Goal: Task Accomplishment & Management: Use online tool/utility

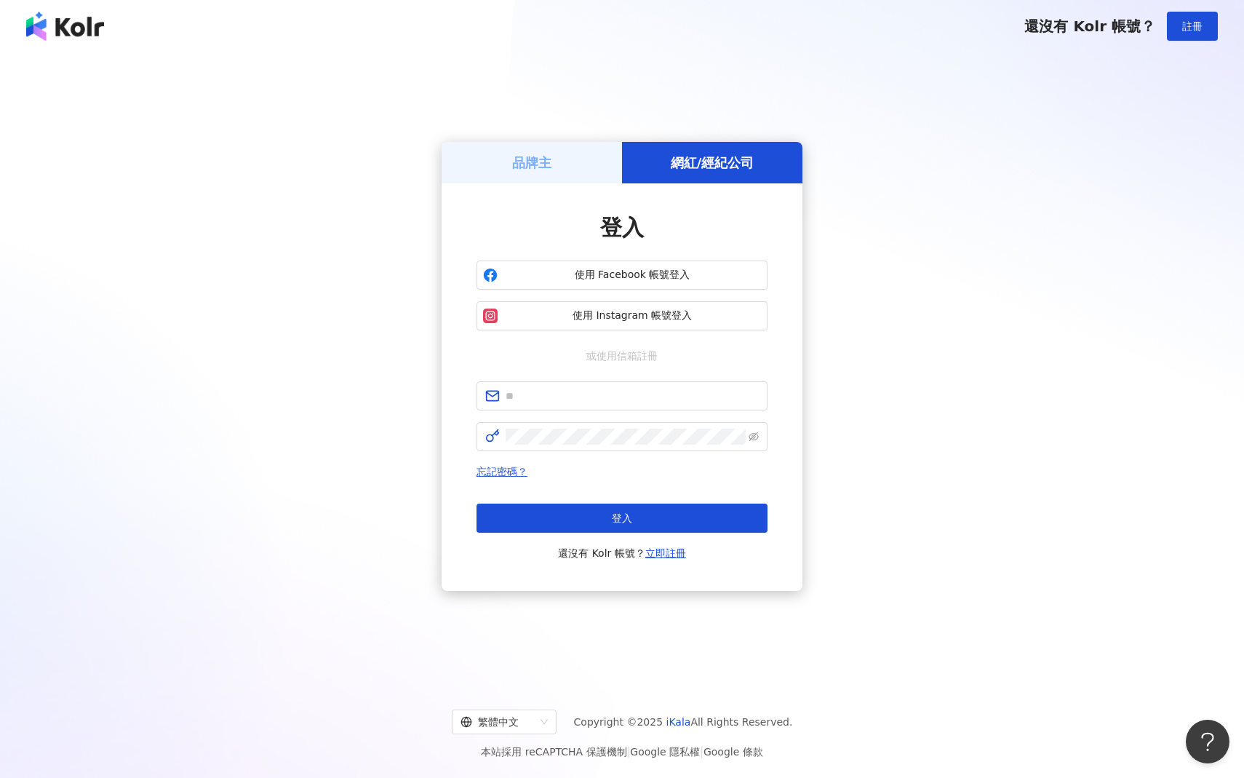
click at [515, 156] on h5 "品牌主" at bounding box center [531, 162] width 39 height 18
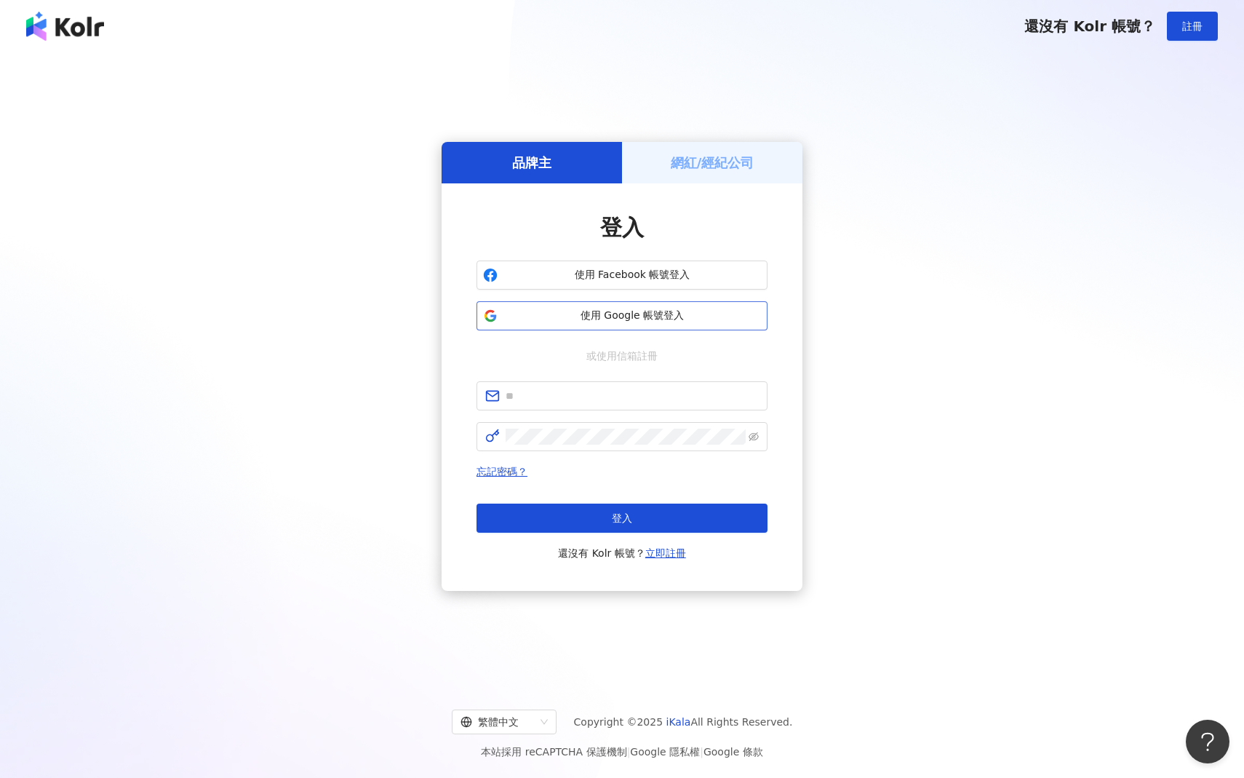
click at [726, 313] on span "使用 Google 帳號登入" at bounding box center [632, 315] width 258 height 15
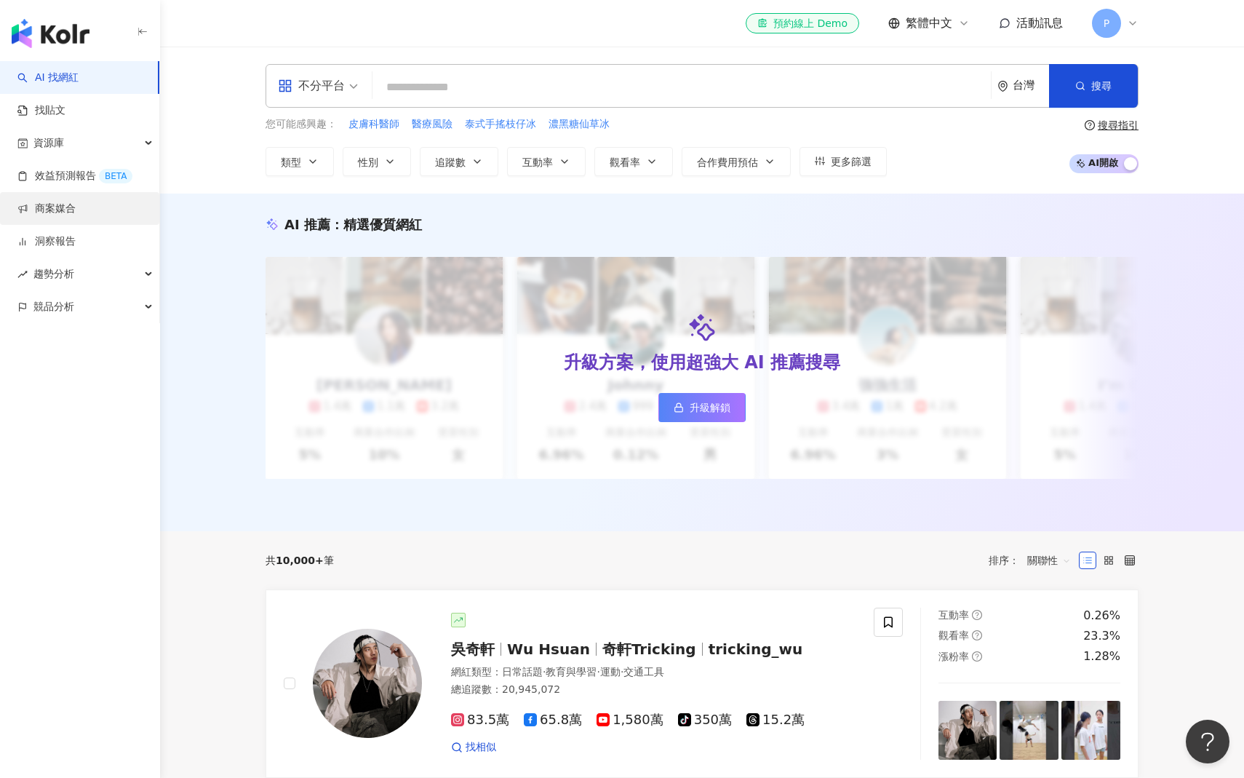
click at [41, 207] on link "商案媒合" at bounding box center [46, 208] width 58 height 15
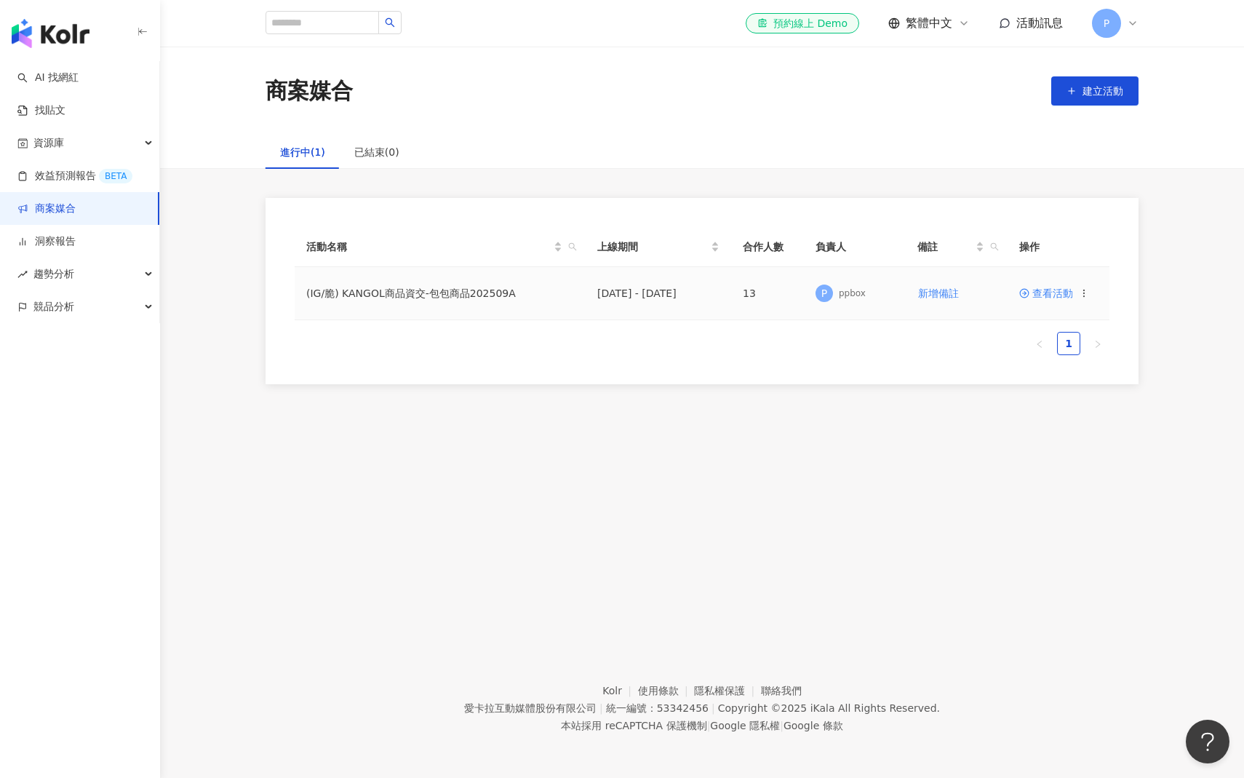
click at [1031, 296] on span at bounding box center [1025, 293] width 13 height 12
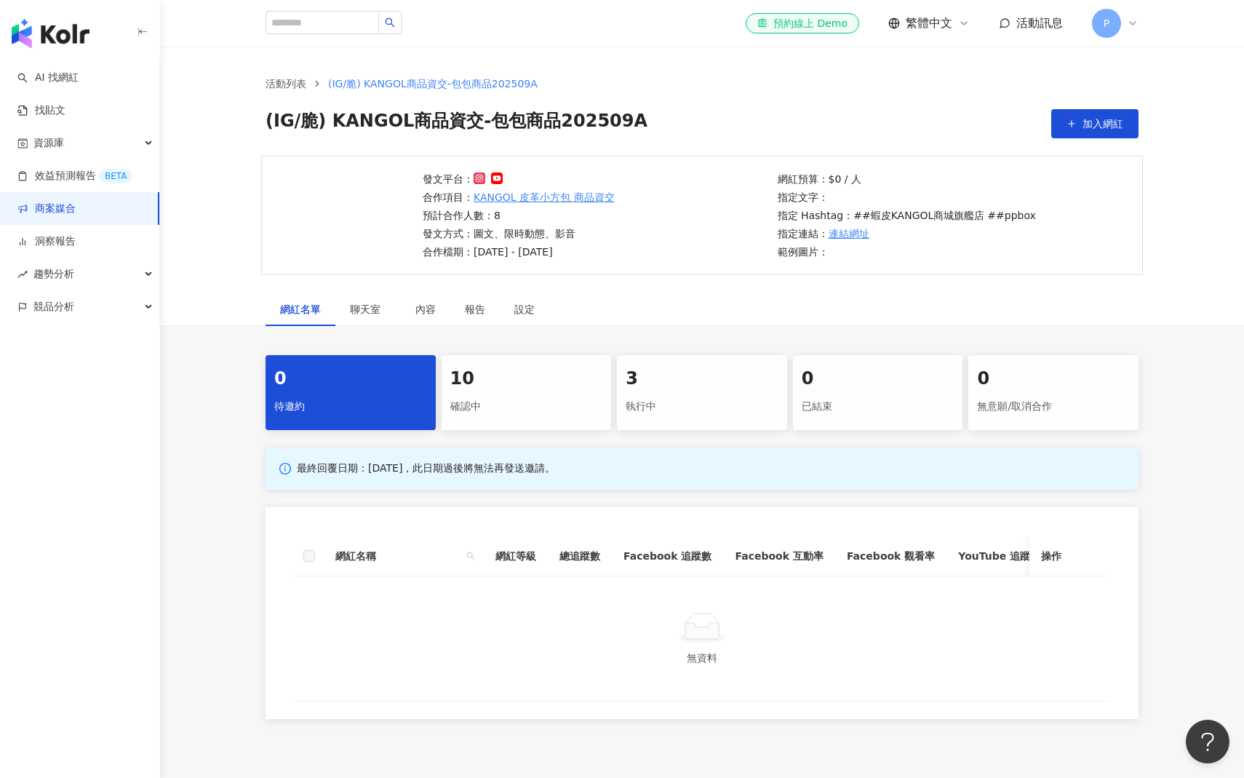
scroll to position [24, 0]
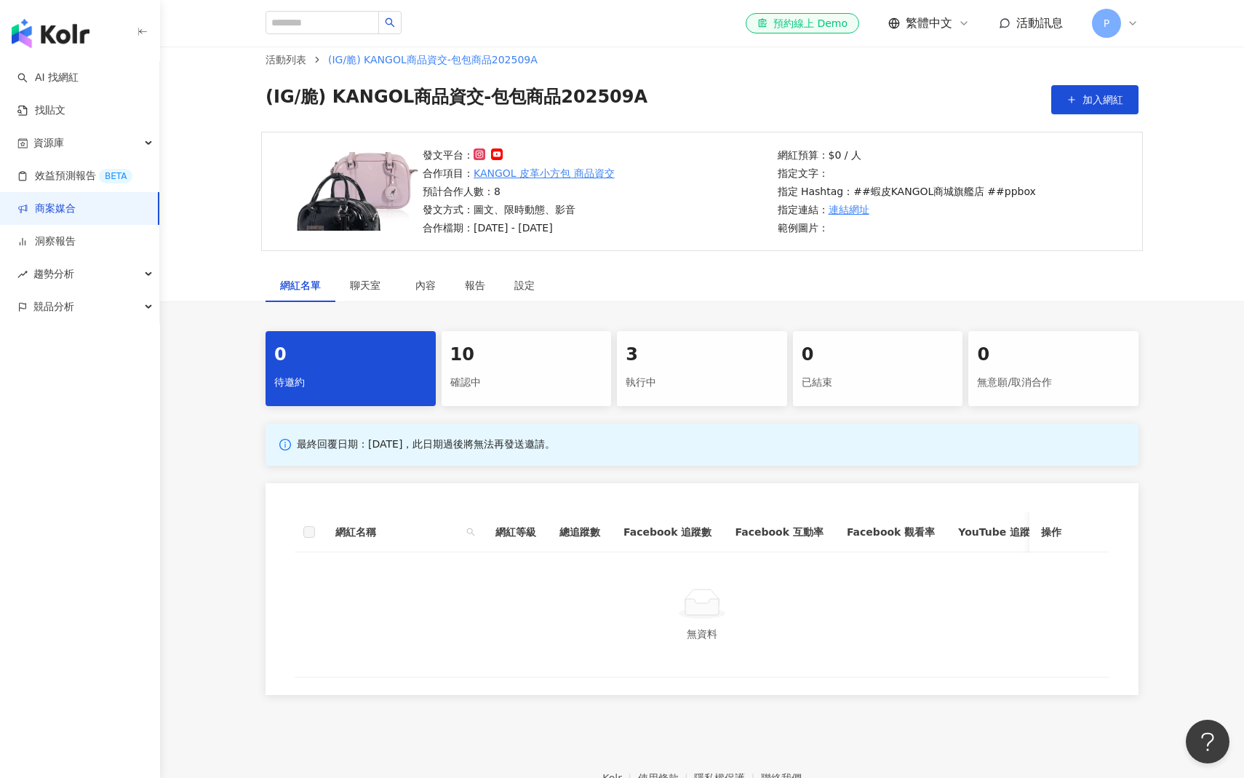
click at [706, 395] on div "3 執行中" at bounding box center [702, 368] width 170 height 75
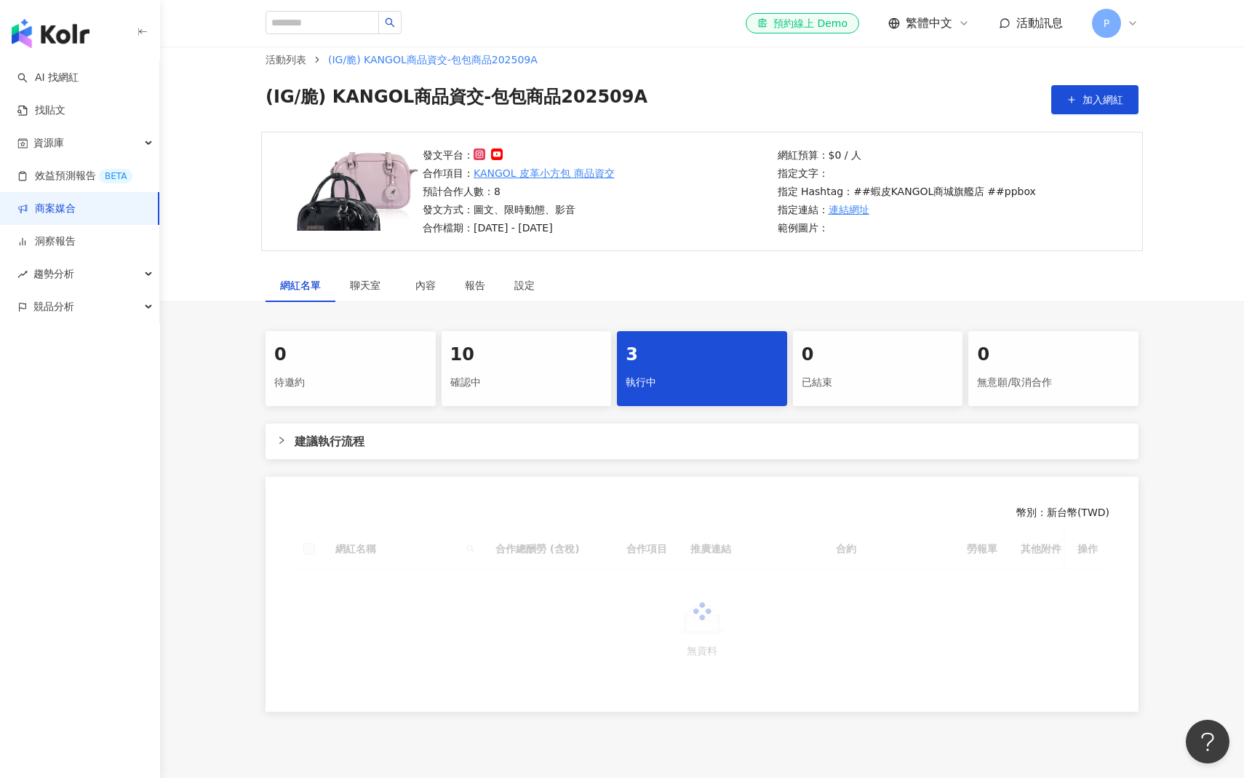
click at [635, 456] on div "建議執行流程" at bounding box center [702, 441] width 873 height 36
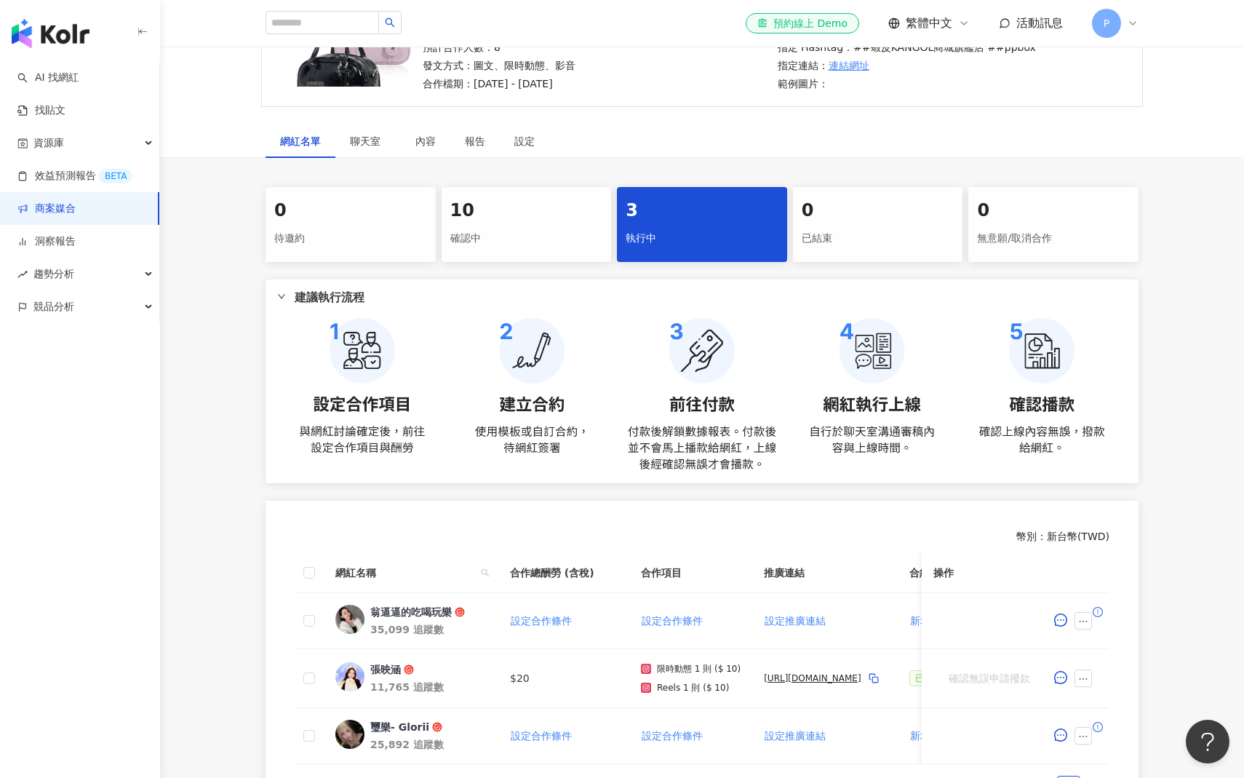
scroll to position [409, 0]
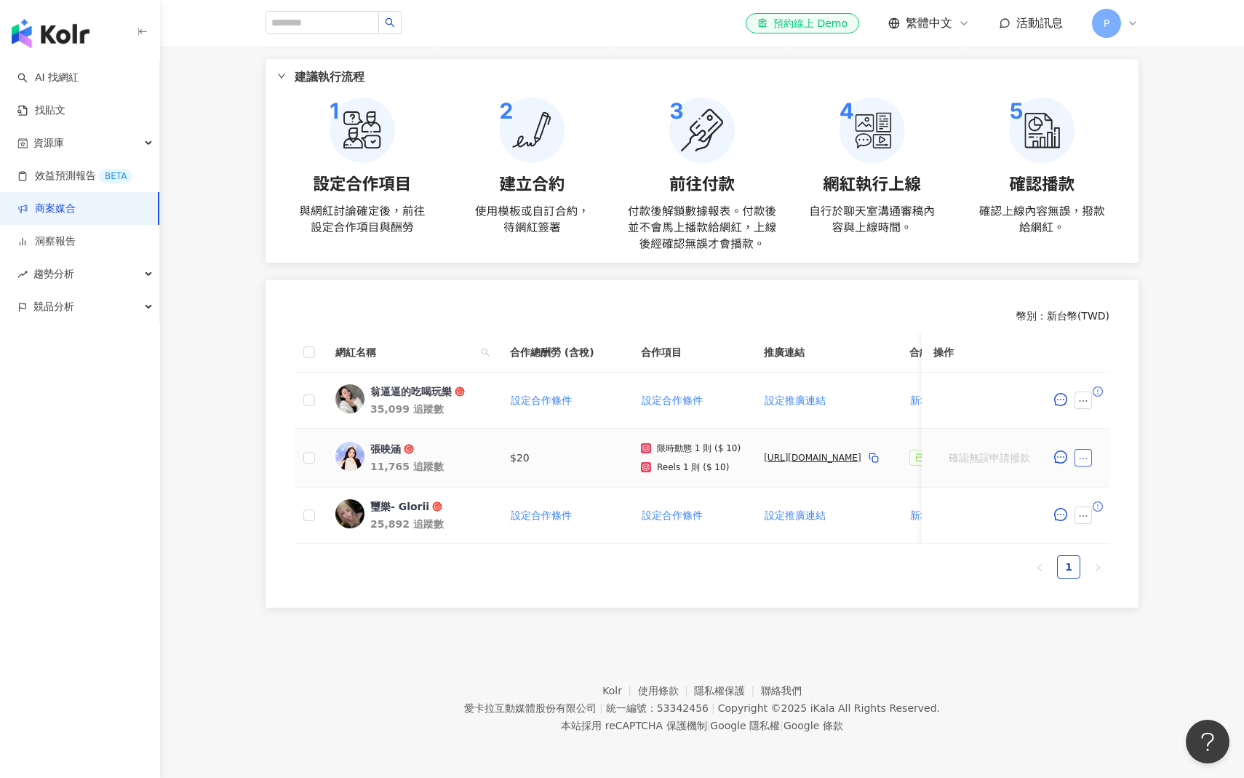
click at [1080, 453] on icon "ellipsis" at bounding box center [1083, 458] width 10 height 10
click at [1058, 450] on icon "message" at bounding box center [1060, 456] width 13 height 13
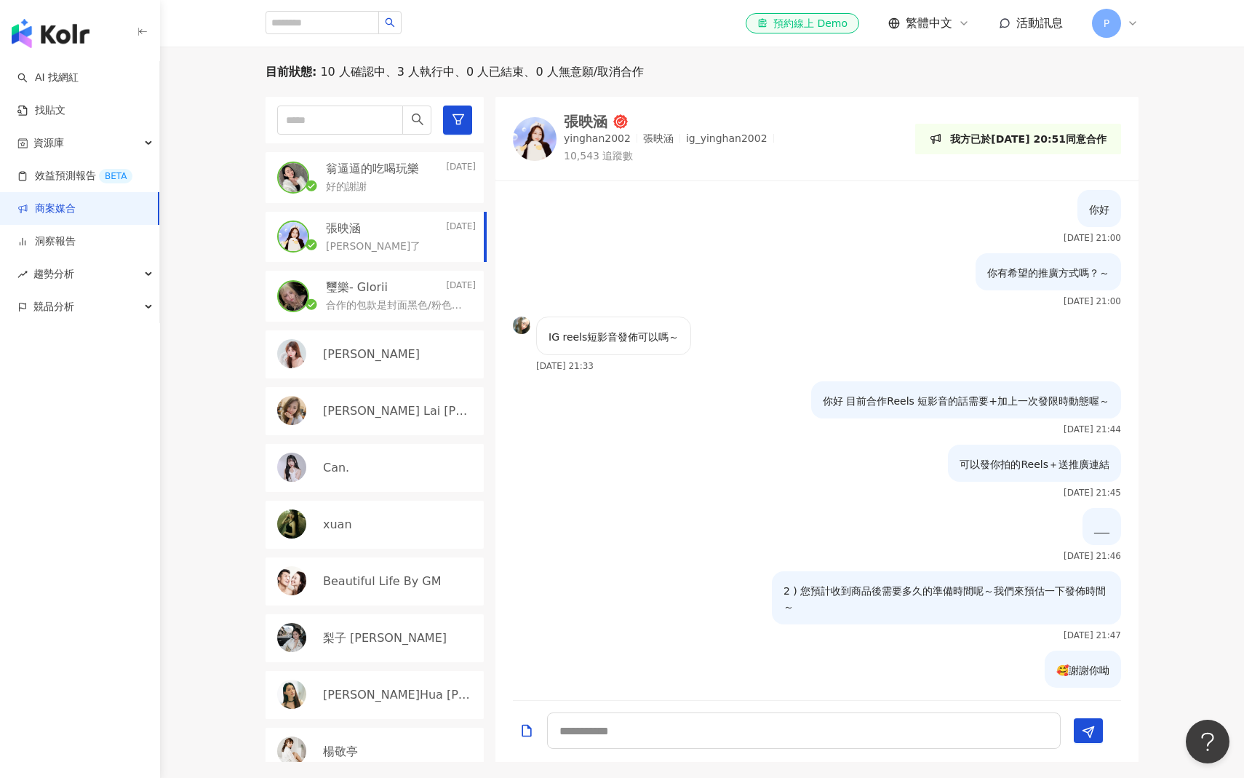
scroll to position [78, 0]
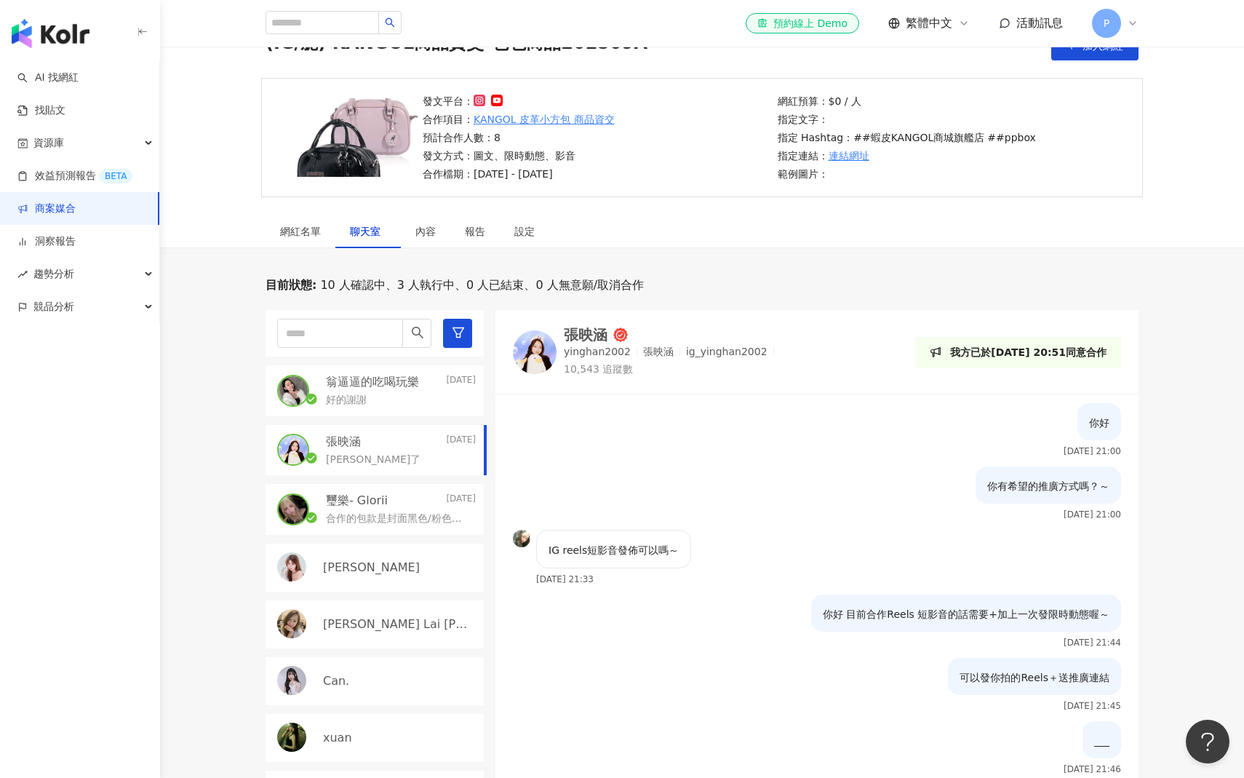
click at [730, 343] on div "[PERSON_NAME]yinghan2002 [PERSON_NAME]ig_yinghan2002 10,543 追蹤數" at bounding box center [672, 351] width 216 height 49
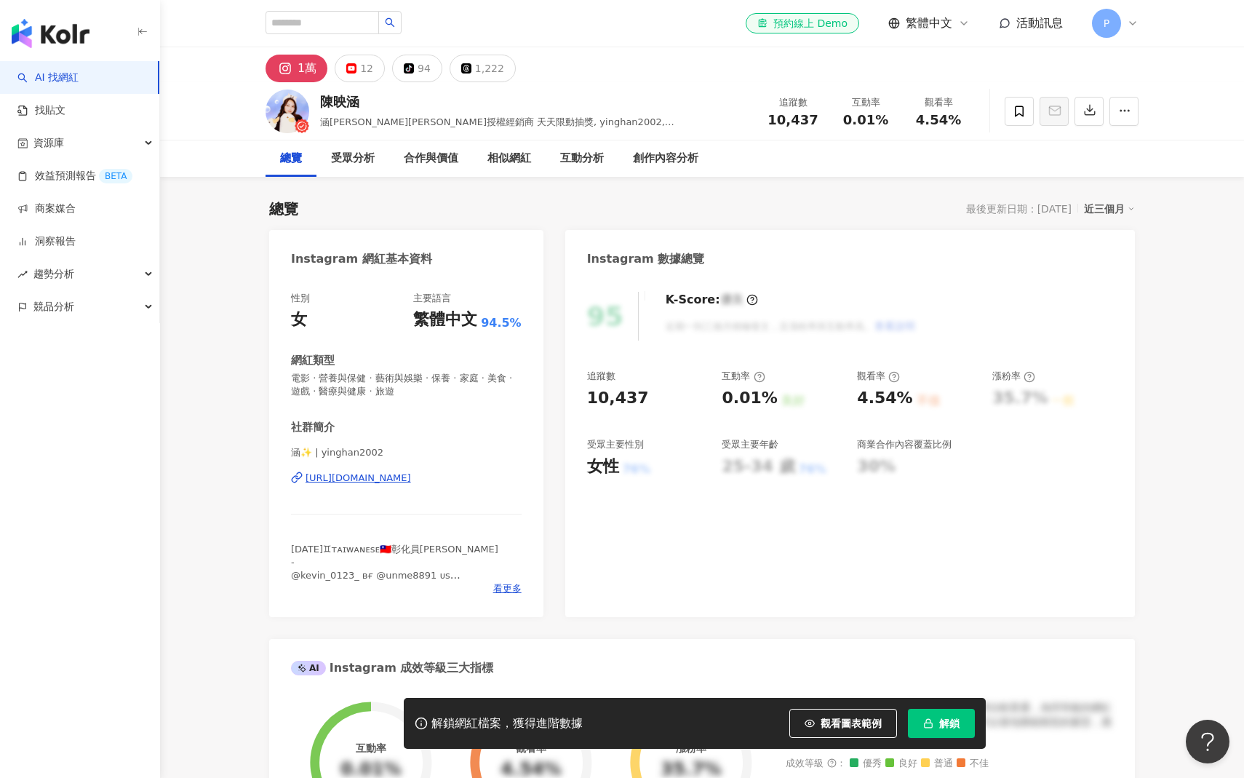
drag, startPoint x: 494, startPoint y: 123, endPoint x: 517, endPoint y: 123, distance: 23.3
click at [517, 123] on span "涵吉 日喬恩授權經銷商 天天限動抽獎, yinghan2002, 張映涵, ig_yinghan2002, 直播女孩 涵吉 IG yinghan2002" at bounding box center [497, 128] width 354 height 25
drag, startPoint x: 588, startPoint y: 124, endPoint x: 641, endPoint y: 125, distance: 52.4
click at [641, 125] on span "涵吉 日喬恩授權經銷商 天天限動抽獎, yinghan2002, 張映涵, ig_yinghan2002, 直播女孩 涵吉 IG yinghan2002" at bounding box center [497, 128] width 354 height 25
copy span "yinghan2002"
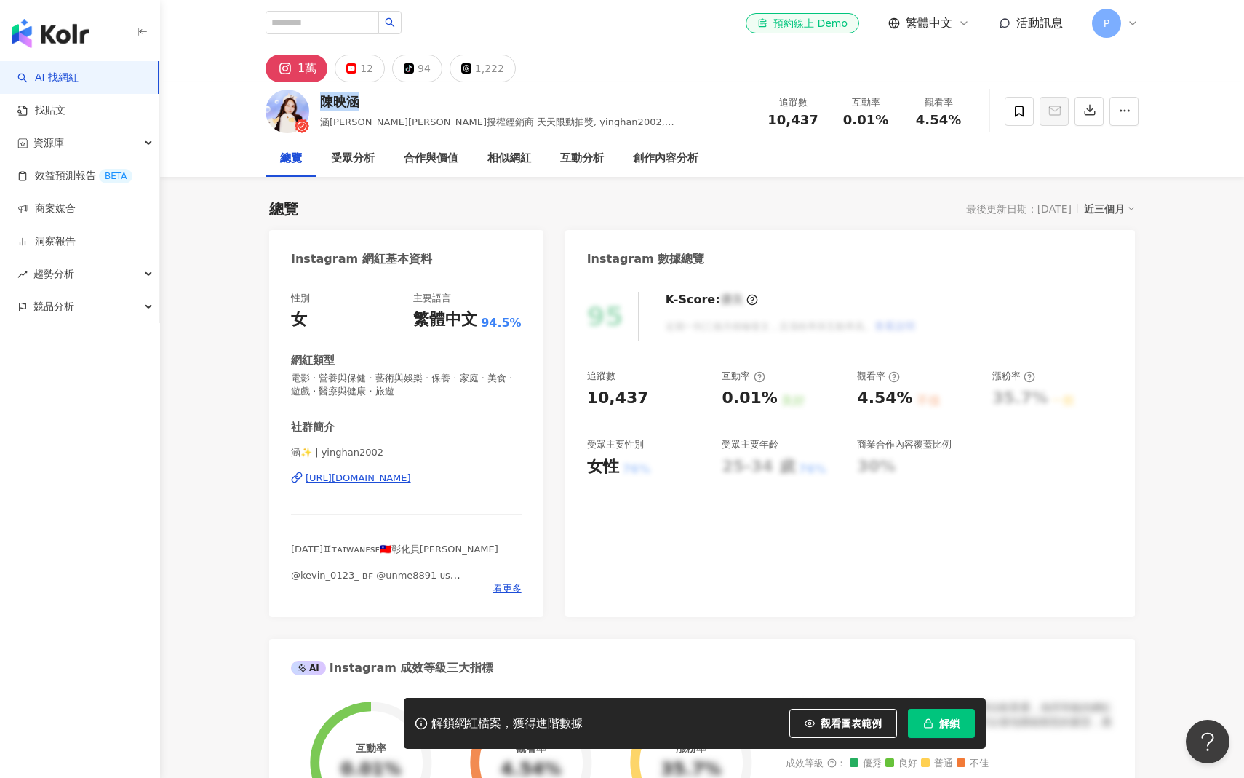
drag, startPoint x: 358, startPoint y: 105, endPoint x: 324, endPoint y: 105, distance: 33.5
click at [324, 105] on div "陳映涵" at bounding box center [534, 101] width 429 height 18
copy div "陳映涵"
